Goal: Information Seeking & Learning: Learn about a topic

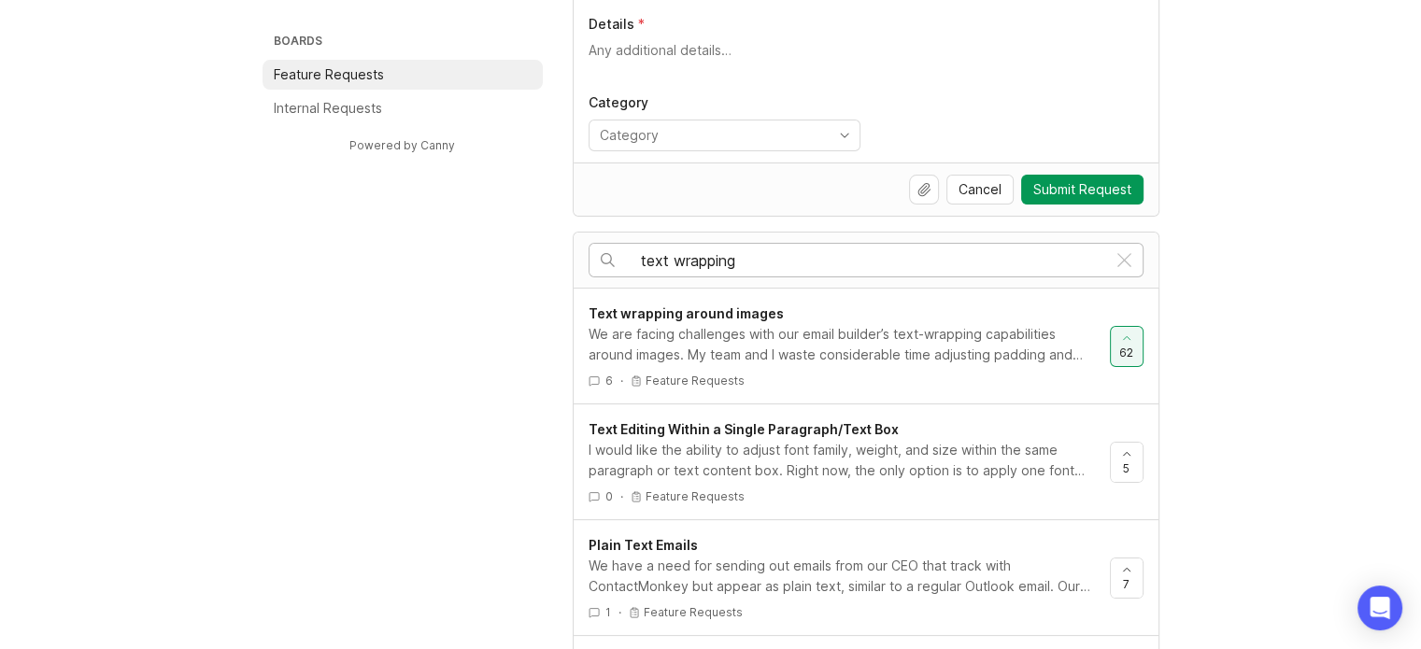
scroll to position [205, 0]
click at [854, 258] on input "text wrapping" at bounding box center [873, 259] width 465 height 21
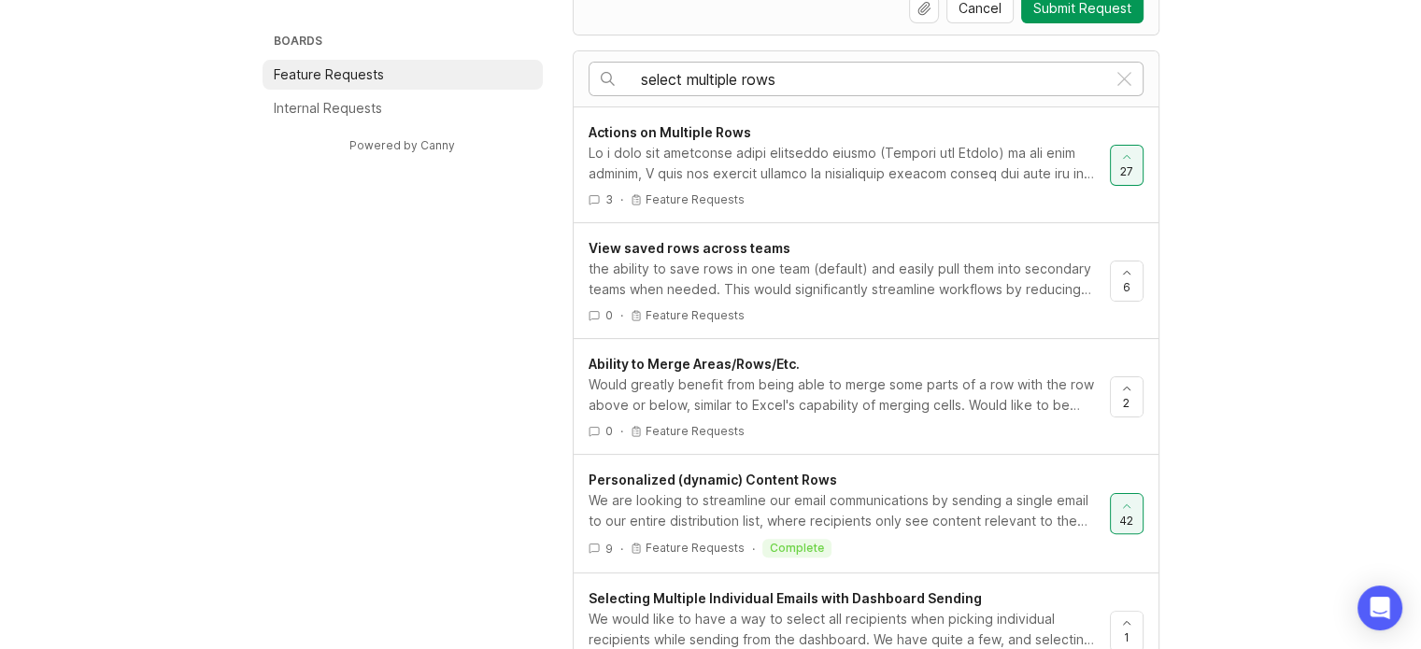
scroll to position [389, 0]
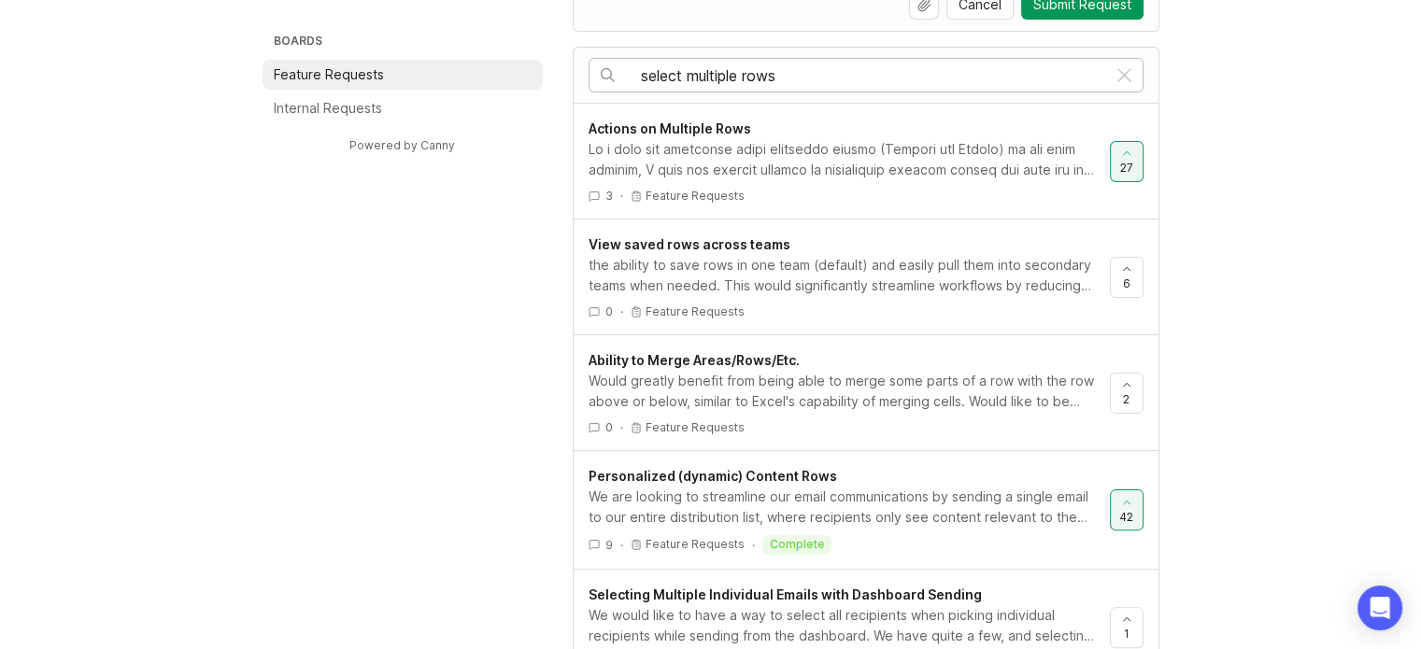
type input "select multiple rows"
click at [785, 371] on div "Would greatly benefit from being able to merge some parts of a row with the row…" at bounding box center [841, 391] width 506 height 41
click at [795, 141] on div at bounding box center [841, 159] width 506 height 41
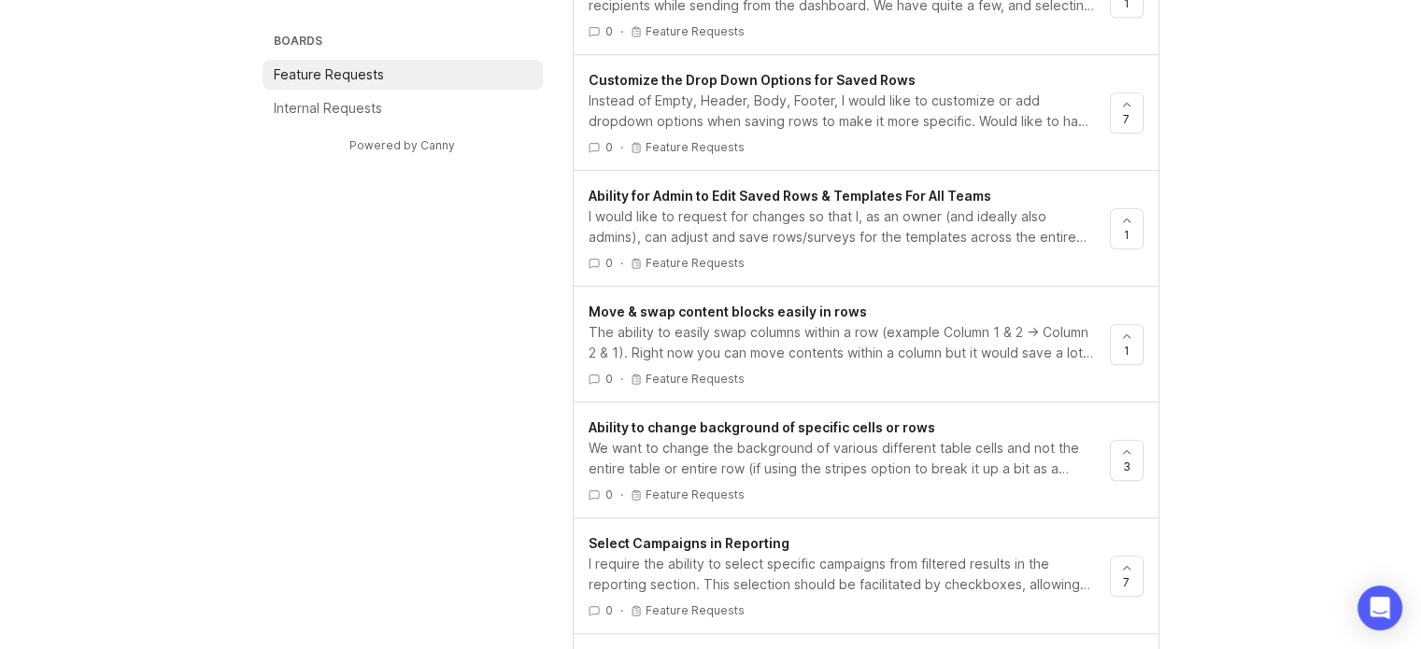
scroll to position [1022, 0]
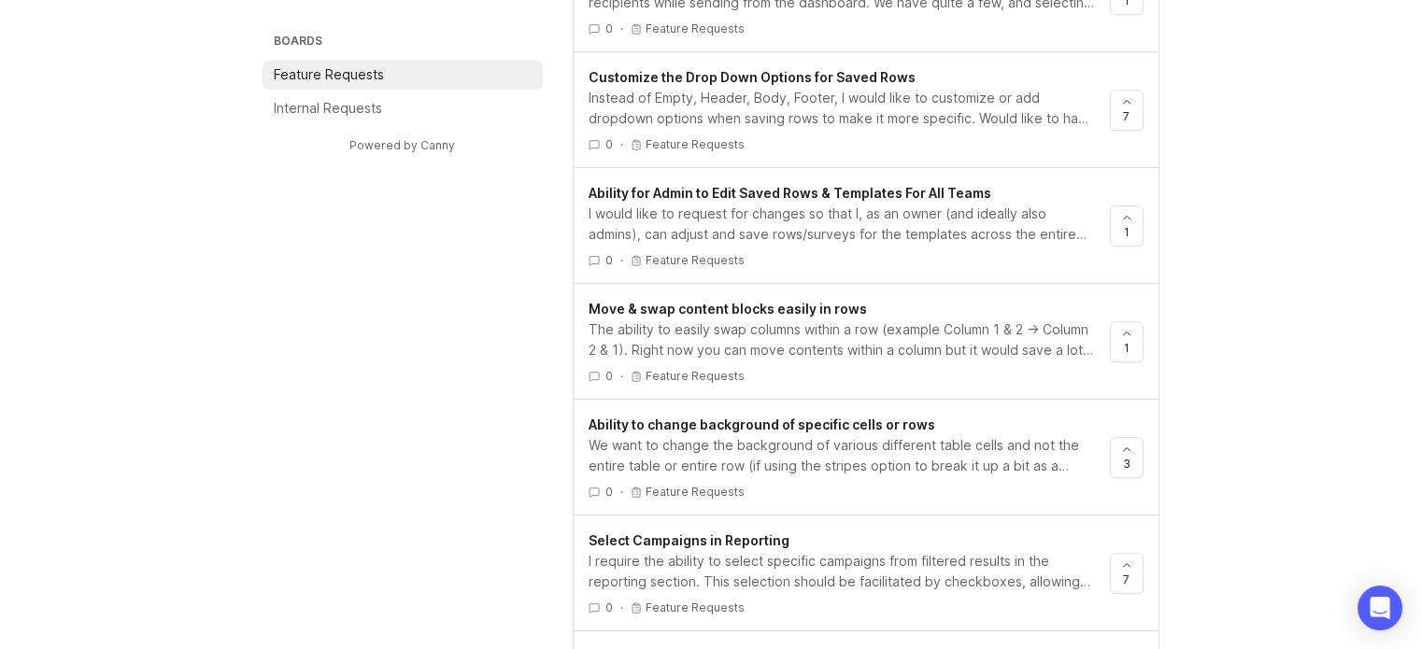
click at [725, 137] on p "Feature Requests" at bounding box center [694, 144] width 99 height 15
